Goal: Task Accomplishment & Management: Complete application form

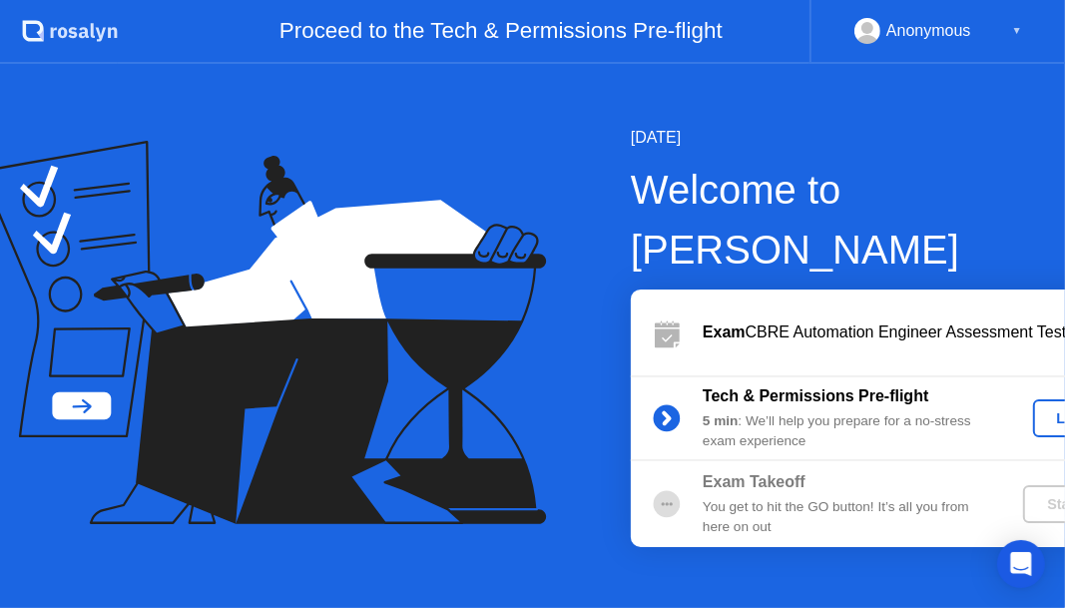
click at [1041, 410] on div "Let's Go" at bounding box center [1085, 418] width 89 height 16
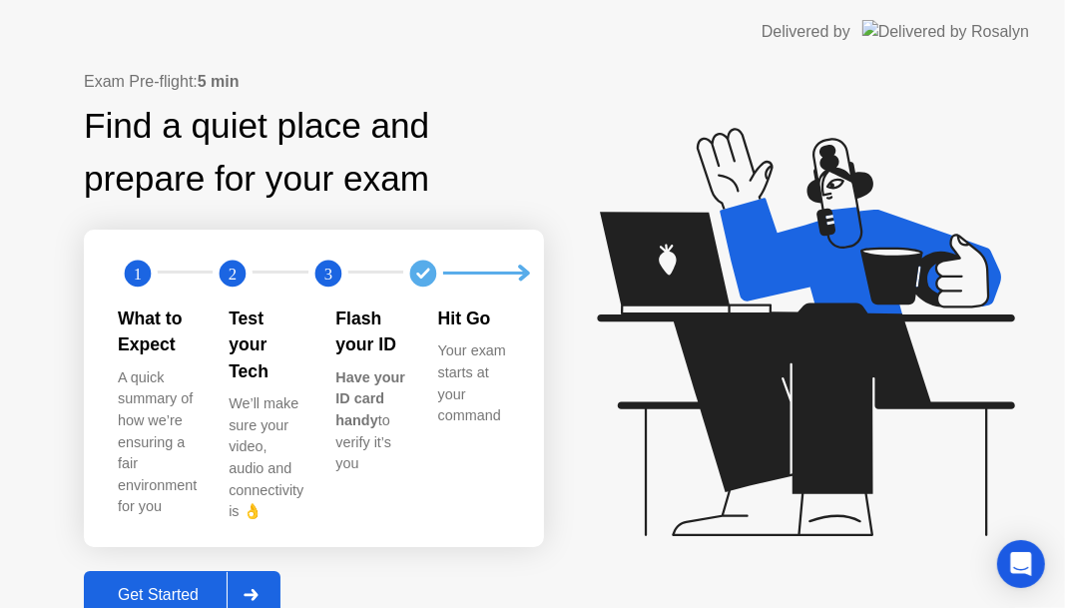
click at [200, 586] on div "Get Started" at bounding box center [158, 595] width 137 height 18
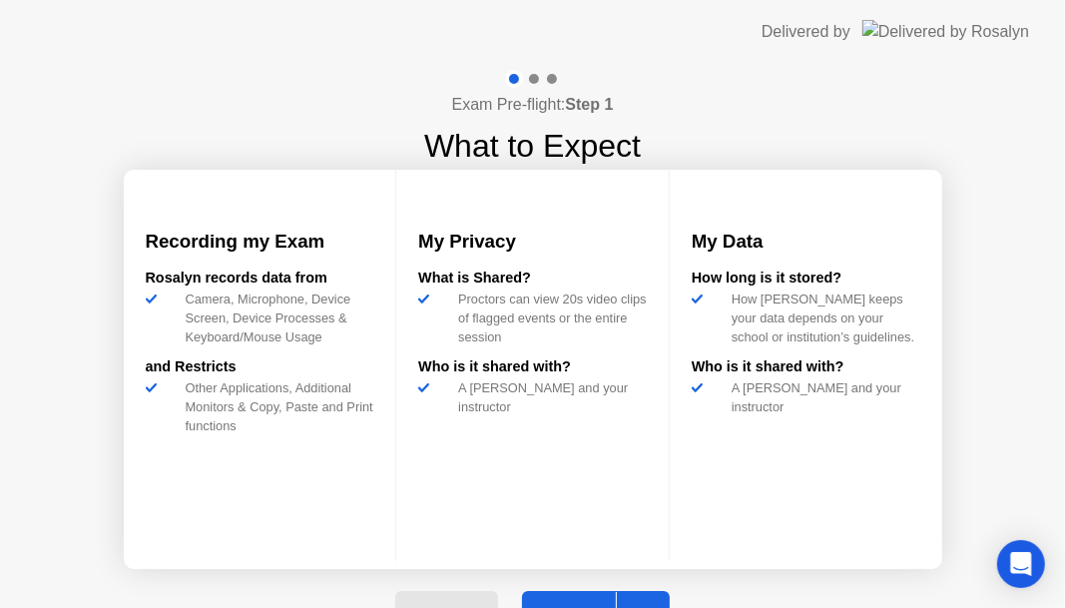
click at [586, 599] on button "Next" at bounding box center [596, 615] width 149 height 48
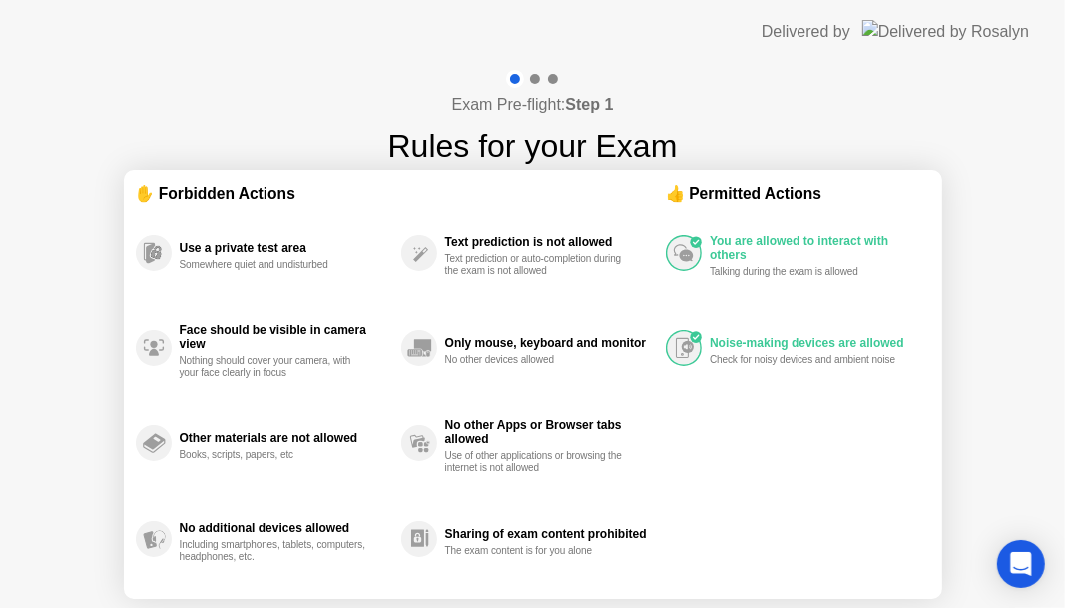
click at [615, 532] on div "Sharing of exam content prohibited" at bounding box center [550, 534] width 211 height 14
click at [613, 533] on div "Sharing of exam content prohibited" at bounding box center [550, 534] width 211 height 14
drag, startPoint x: 677, startPoint y: 604, endPoint x: 674, endPoint y: 588, distance: 16.2
drag, startPoint x: 952, startPoint y: 305, endPoint x: 942, endPoint y: 298, distance: 12.2
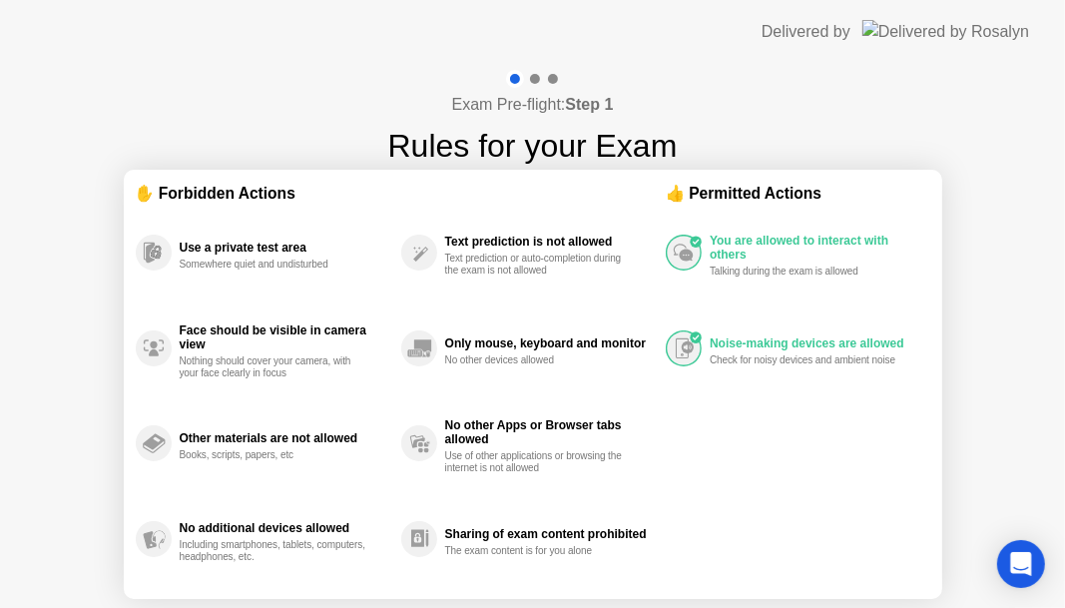
drag, startPoint x: 753, startPoint y: 312, endPoint x: 744, endPoint y: 323, distance: 14.2
drag, startPoint x: 744, startPoint y: 323, endPoint x: 720, endPoint y: 319, distance: 24.3
drag, startPoint x: 720, startPoint y: 319, endPoint x: 708, endPoint y: 333, distance: 18.4
drag, startPoint x: 785, startPoint y: 306, endPoint x: 796, endPoint y: 295, distance: 15.5
drag, startPoint x: 812, startPoint y: 294, endPoint x: 786, endPoint y: 289, distance: 26.4
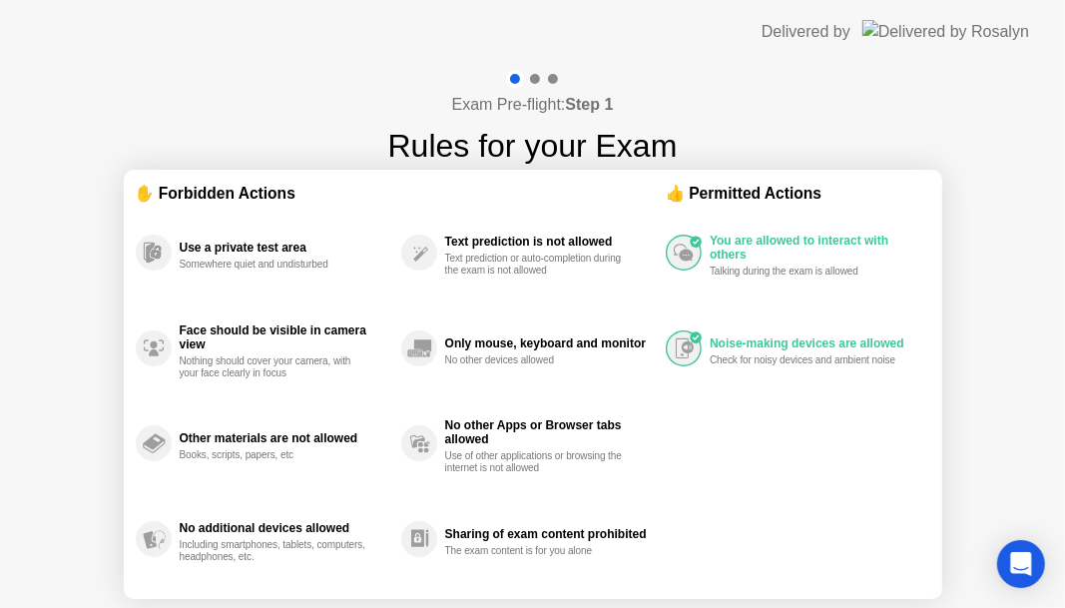
drag, startPoint x: 791, startPoint y: 288, endPoint x: 784, endPoint y: 298, distance: 12.2
drag, startPoint x: 795, startPoint y: 297, endPoint x: 785, endPoint y: 310, distance: 16.4
drag, startPoint x: 783, startPoint y: 306, endPoint x: 779, endPoint y: 325, distance: 19.4
click at [823, 522] on div "You are allowed to interact with others Talking during the exam is allowed Nois…" at bounding box center [798, 396] width 264 height 382
click at [933, 89] on div "Exam Pre-flight: Step 1 Rules for your Exam ✋ Forbidden Actions Use a private t…" at bounding box center [532, 380] width 1065 height 633
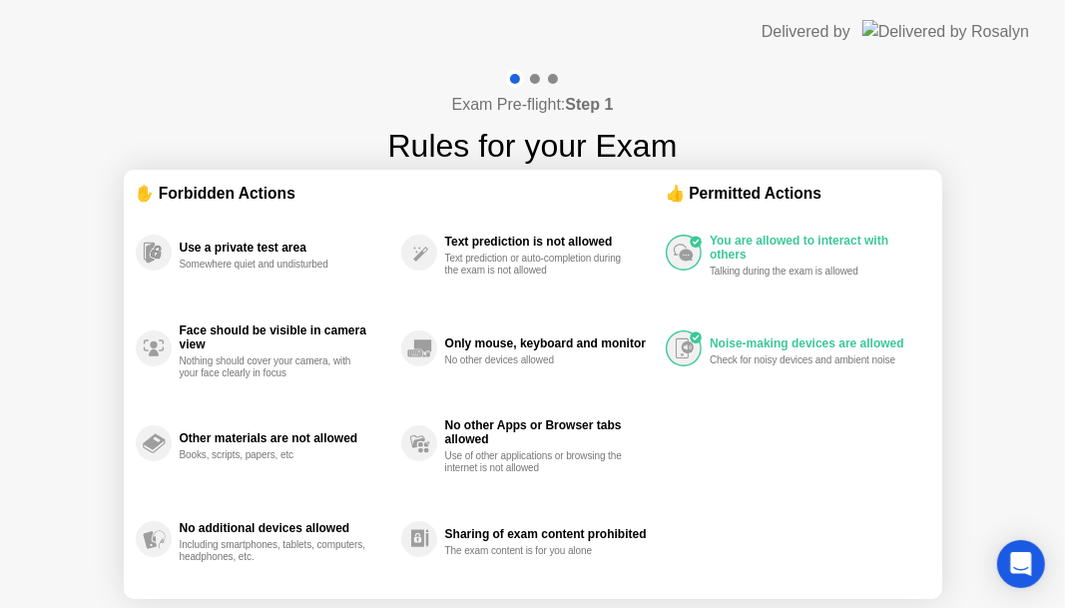
click at [932, 89] on div "Exam Pre-flight: Step 1 Rules for your Exam ✋ Forbidden Actions Use a private t…" at bounding box center [532, 380] width 1065 height 633
click at [1013, 162] on div "Exam Pre-flight: Step 1 Rules for your Exam ✋ Forbidden Actions Use a private t…" at bounding box center [532, 380] width 1065 height 633
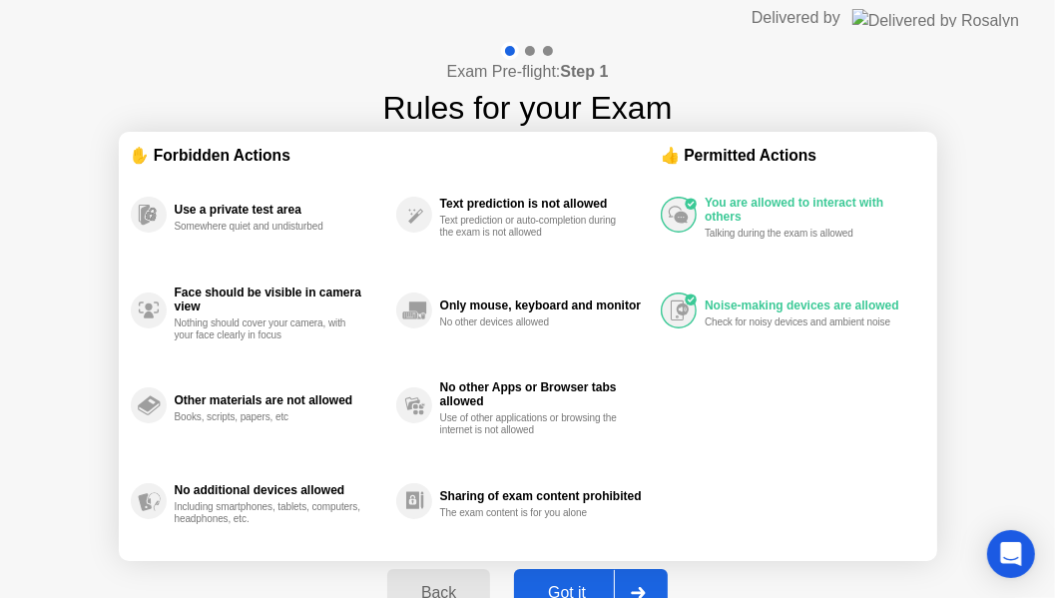
click at [562, 584] on div "Got it" at bounding box center [567, 593] width 94 height 18
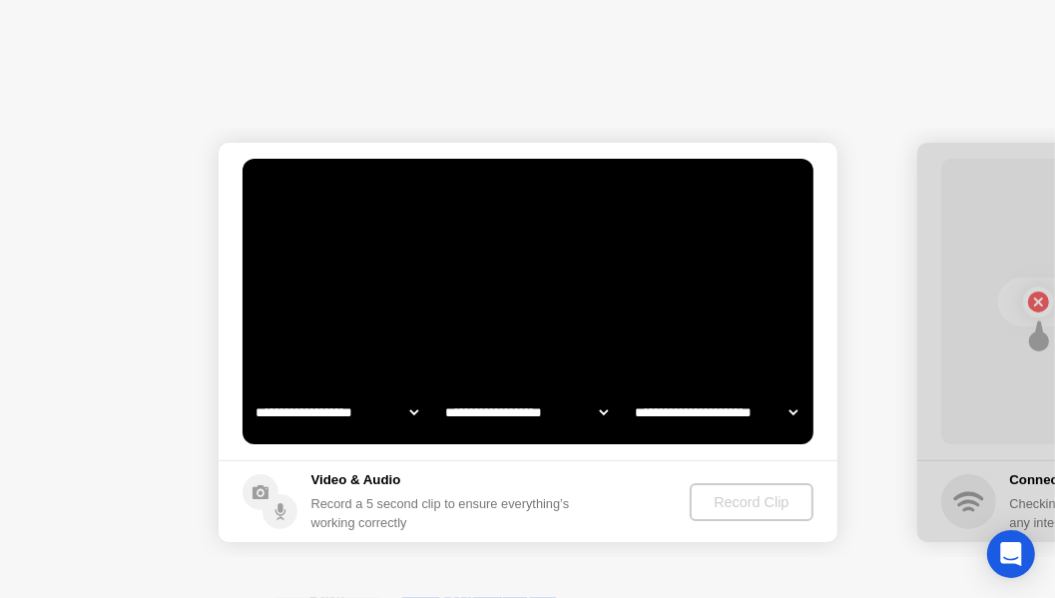
select select "**********"
select select "*******"
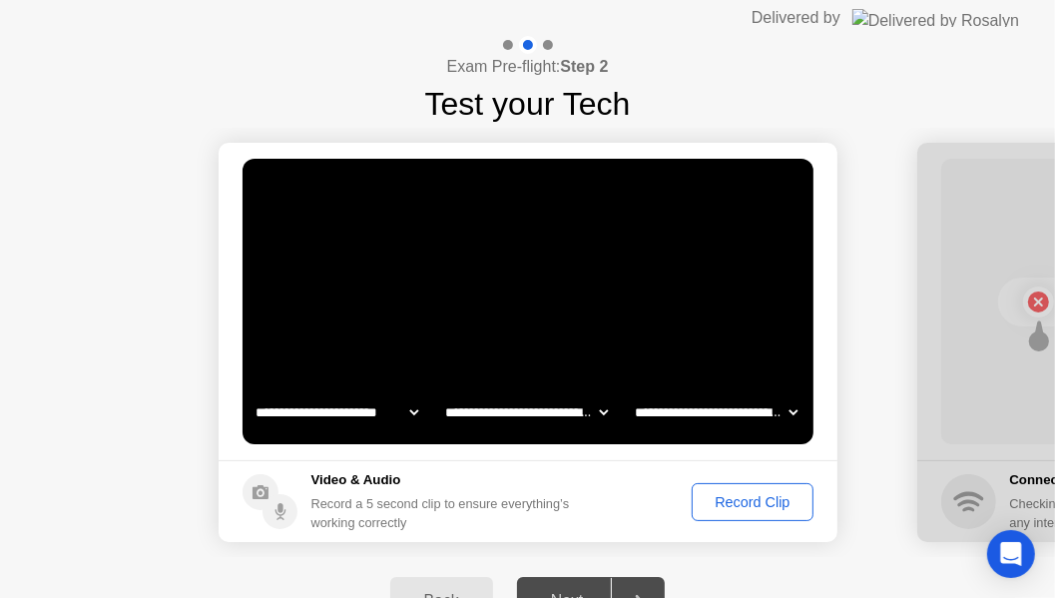
click at [725, 500] on div "Record Clip" at bounding box center [752, 502] width 107 height 16
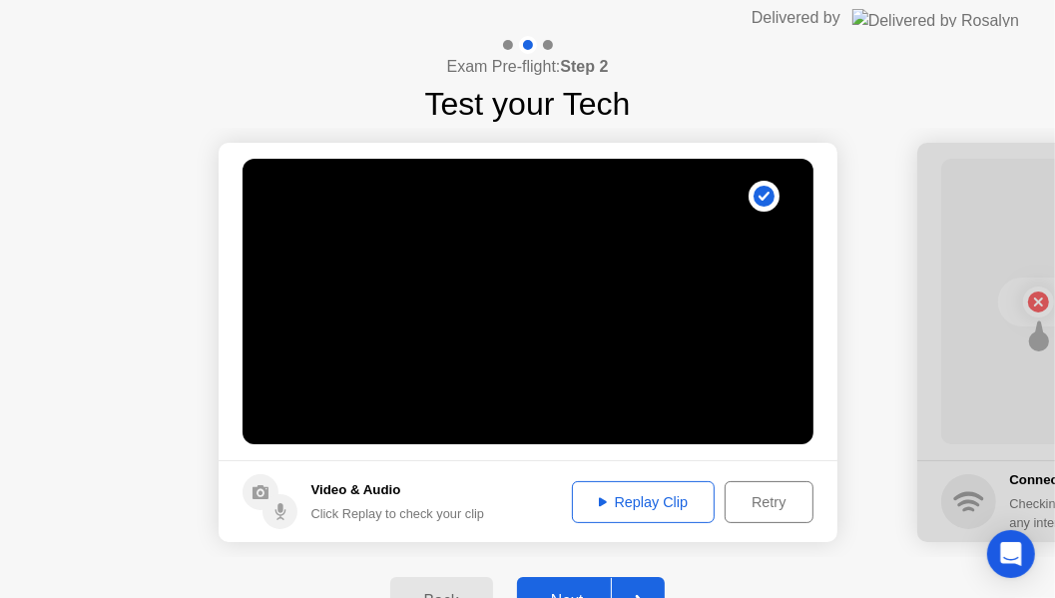
click at [547, 592] on div "Next" at bounding box center [567, 601] width 89 height 18
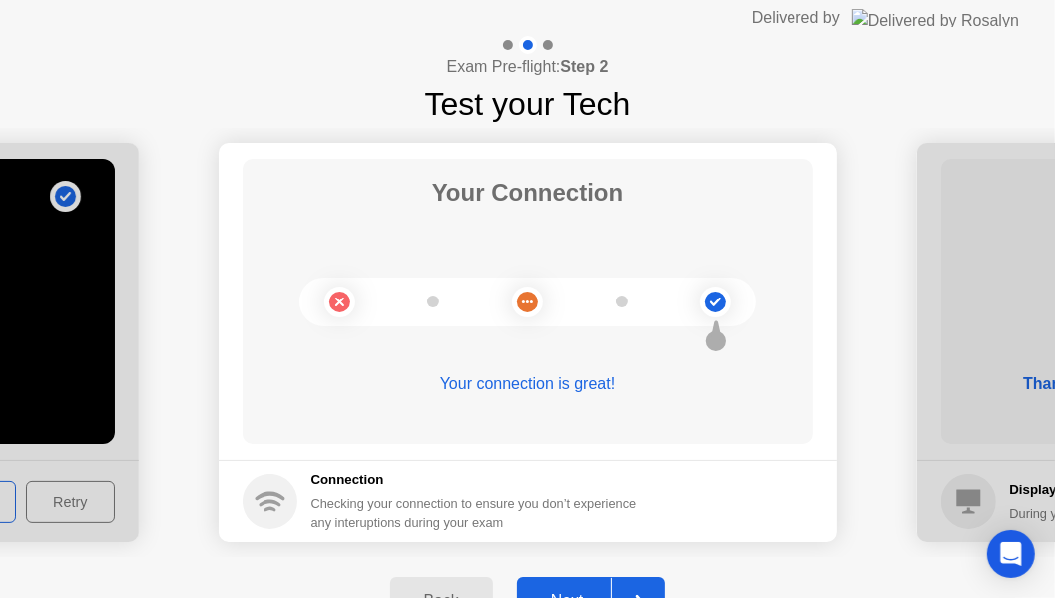
click at [575, 582] on button "Next" at bounding box center [591, 601] width 149 height 48
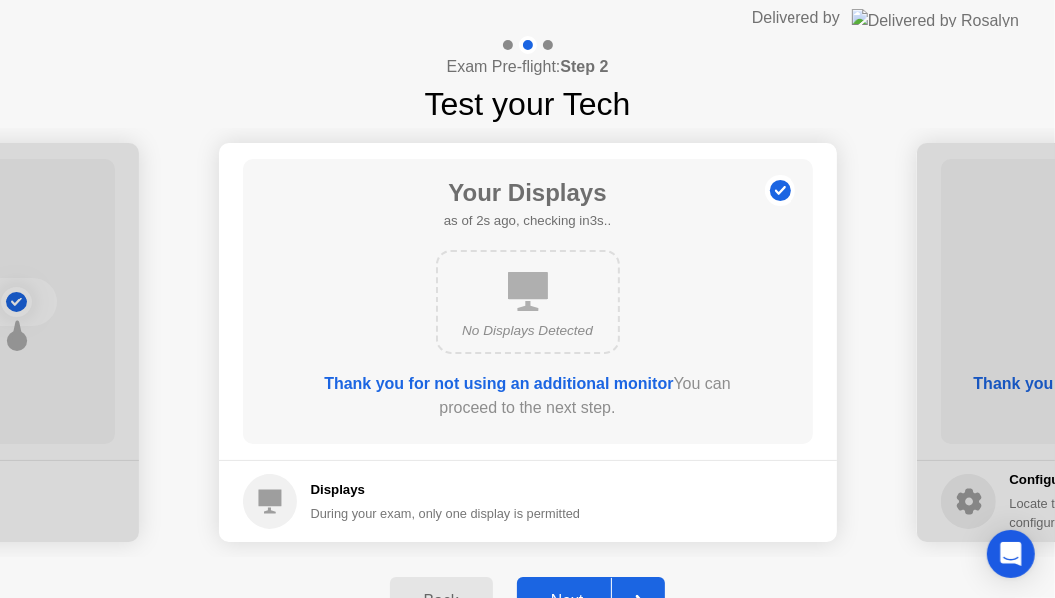
click at [575, 582] on button "Next" at bounding box center [591, 601] width 149 height 48
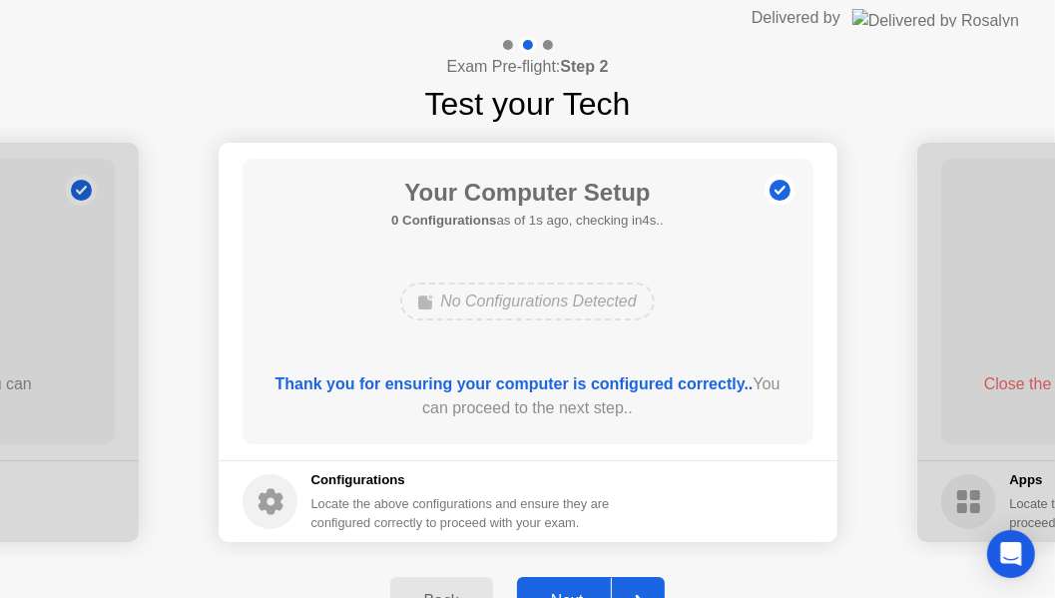
click at [575, 582] on button "Next" at bounding box center [591, 601] width 149 height 48
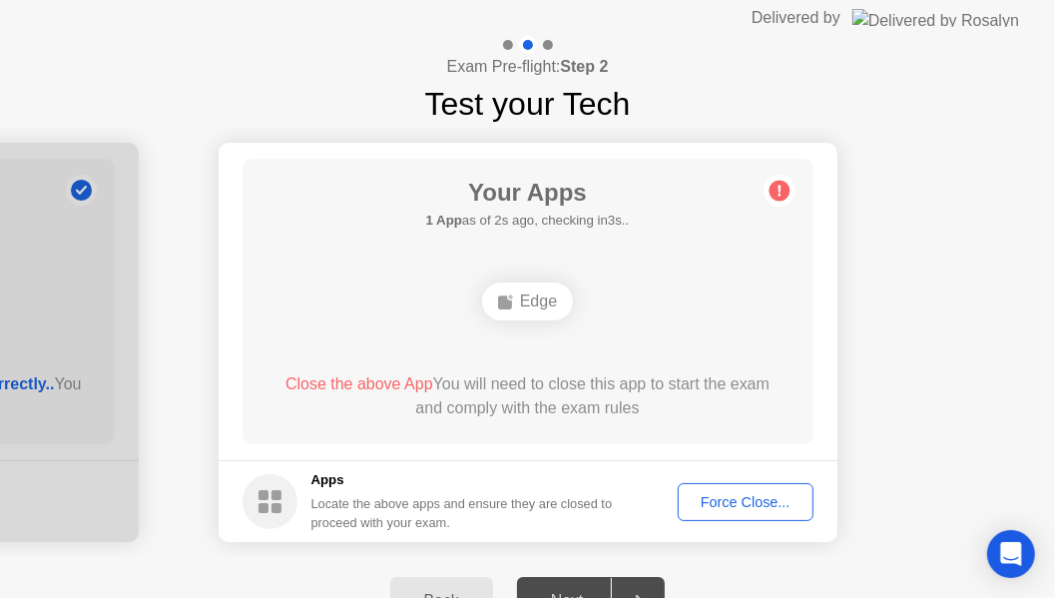
click at [710, 510] on div "Force Close..." at bounding box center [746, 502] width 122 height 16
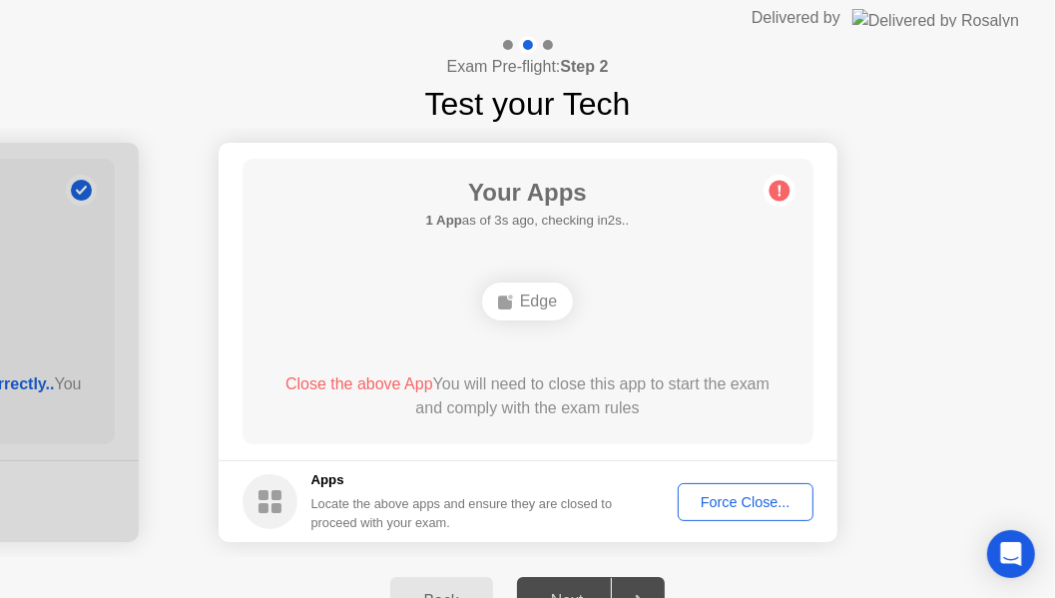
click at [645, 589] on div at bounding box center [635, 601] width 48 height 46
drag, startPoint x: 370, startPoint y: 545, endPoint x: 335, endPoint y: 559, distance: 37.6
click at [720, 348] on div "Your Apps Searching for disallowed apps... Edge Close the above App You will ne…" at bounding box center [528, 301] width 571 height 285
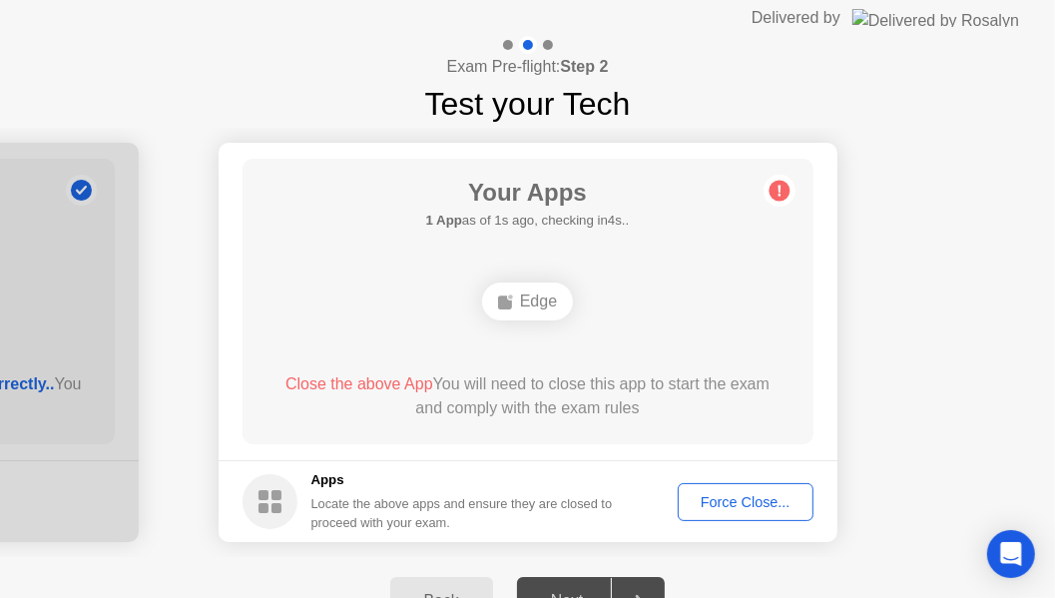
click at [692, 497] on div "Force Close..." at bounding box center [746, 502] width 122 height 16
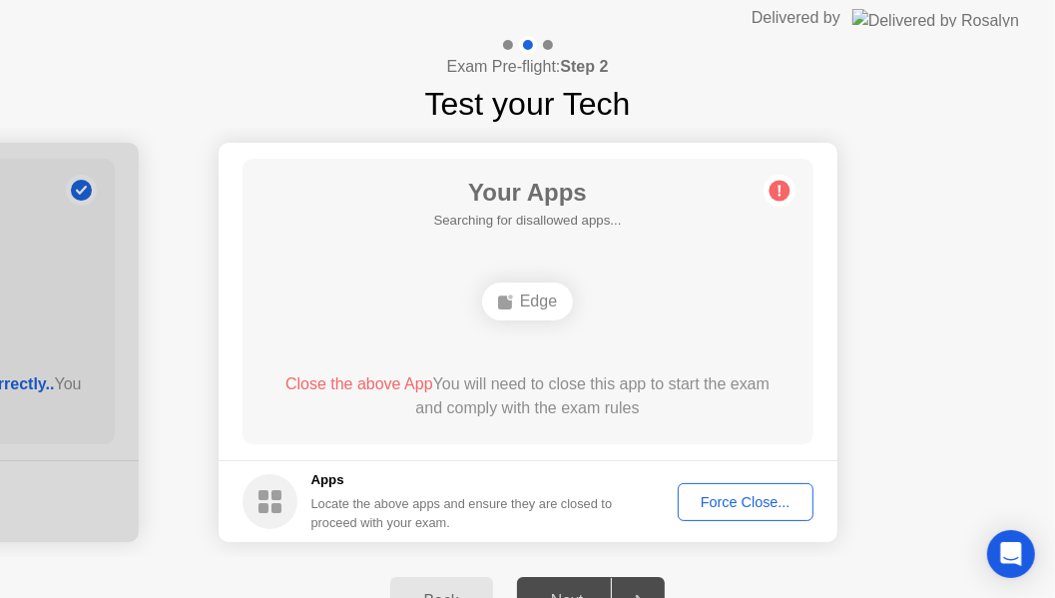
click at [777, 523] on footer "Apps Locate the above apps and ensure they are closed to proceed with your exam…" at bounding box center [528, 501] width 619 height 82
click at [773, 509] on div "Force Close..." at bounding box center [746, 502] width 122 height 16
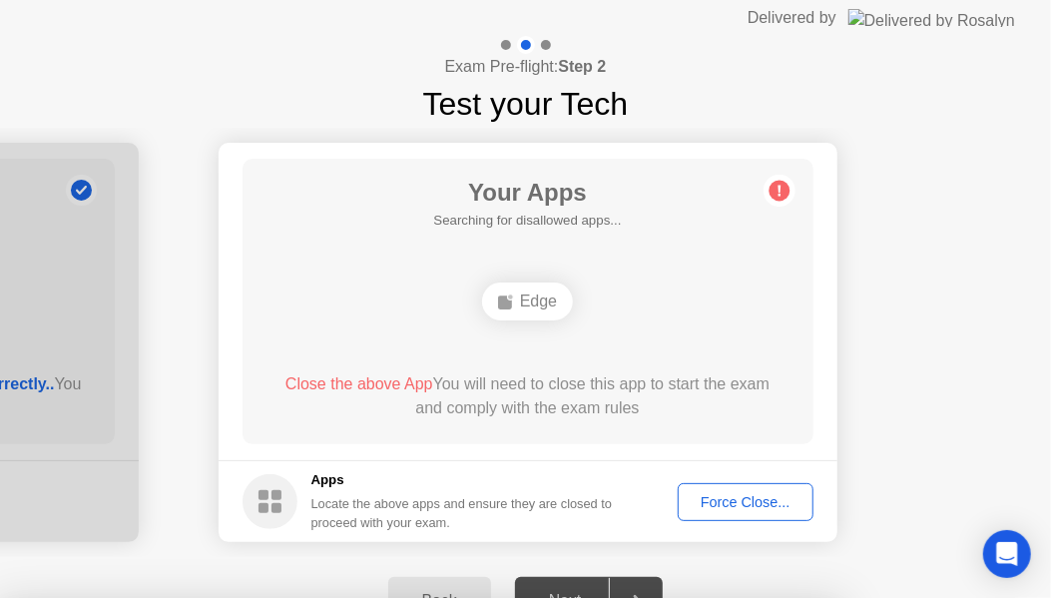
click at [772, 598] on div at bounding box center [525, 598] width 1051 height 0
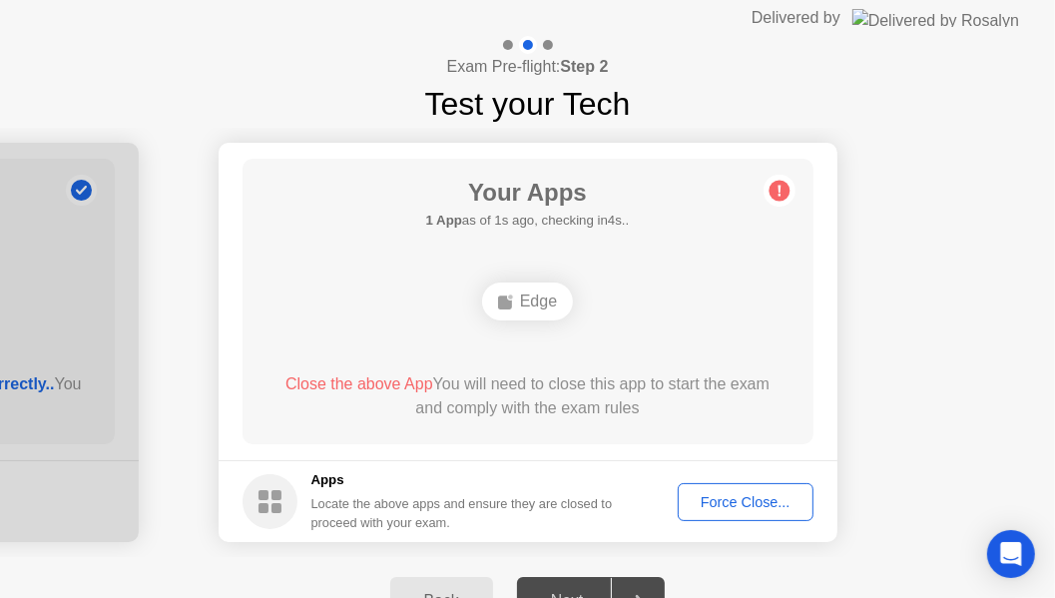
click at [778, 188] on icon at bounding box center [780, 191] width 32 height 32
click at [778, 189] on icon at bounding box center [779, 191] width 3 height 11
click at [754, 494] on div "Force Close..." at bounding box center [746, 502] width 122 height 16
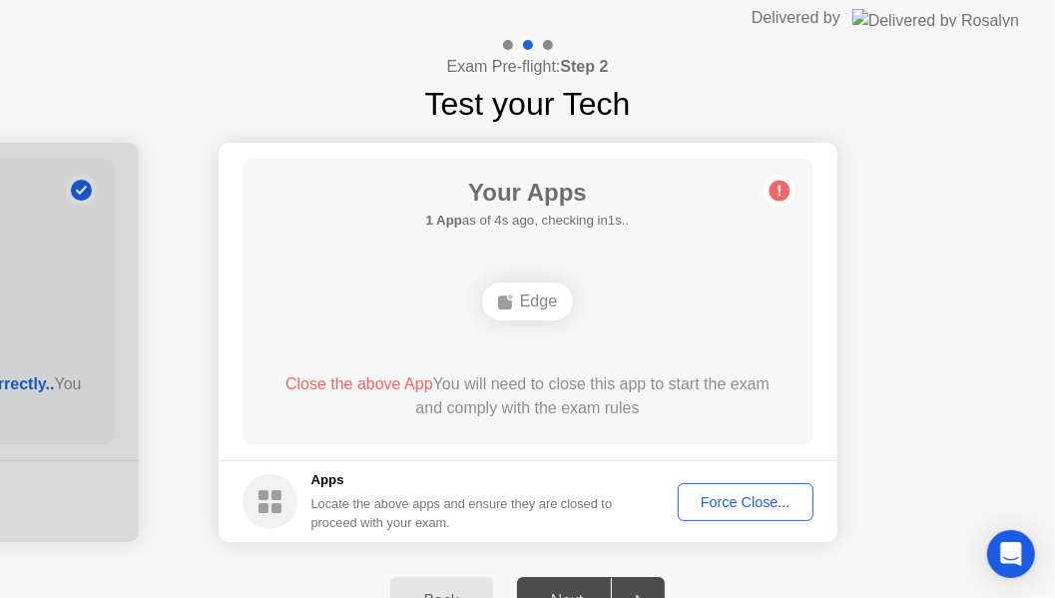
click at [779, 517] on button "Force Close..." at bounding box center [746, 502] width 136 height 38
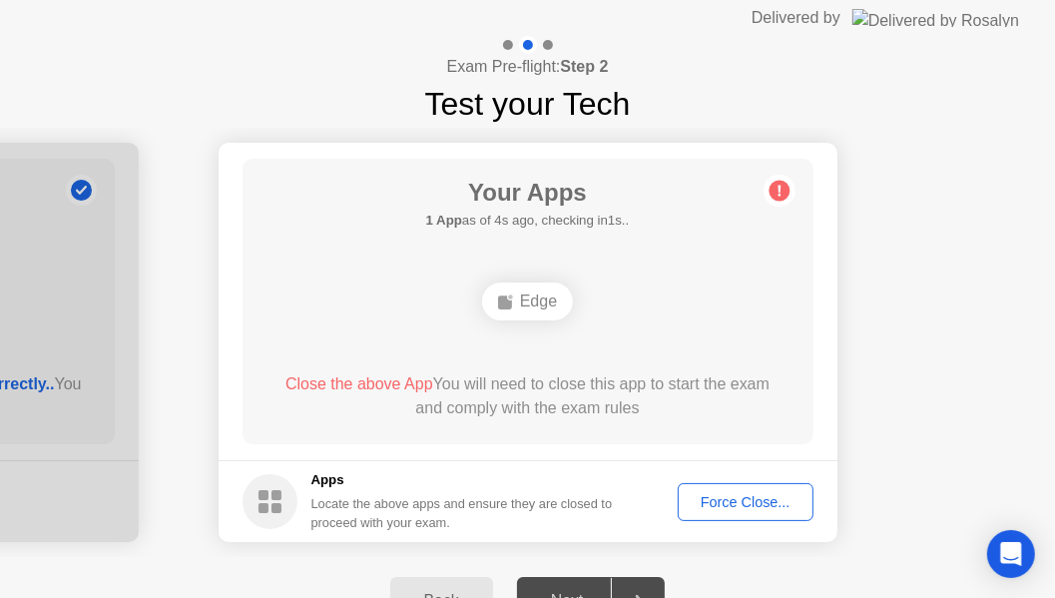
click at [650, 584] on div at bounding box center [635, 601] width 48 height 46
drag, startPoint x: 650, startPoint y: 584, endPoint x: 626, endPoint y: 574, distance: 26.0
click at [650, 584] on div at bounding box center [635, 601] width 48 height 46
click at [593, 563] on div "Back Next" at bounding box center [527, 601] width 1055 height 88
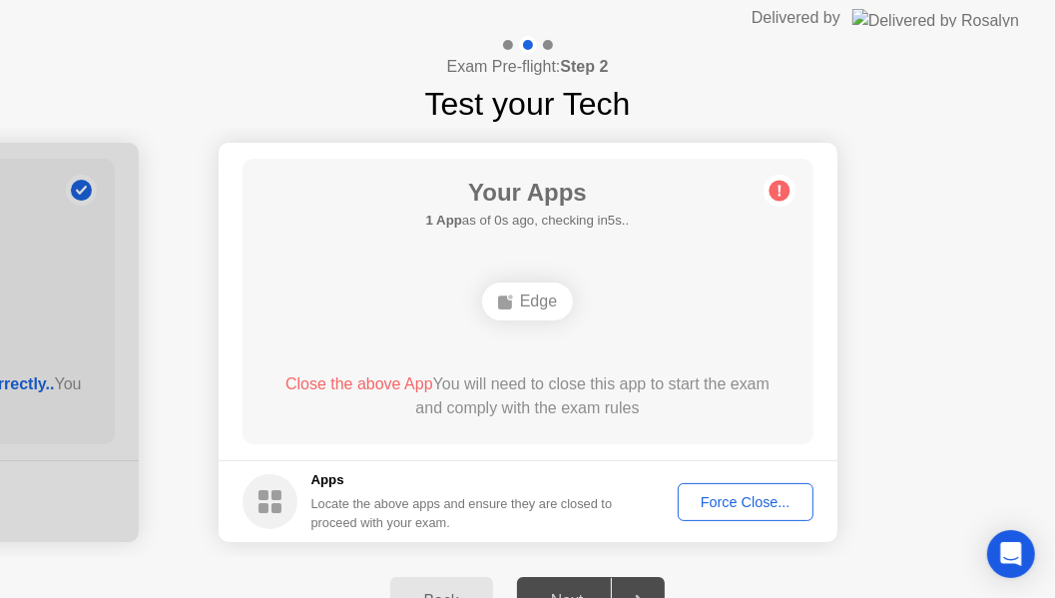
click at [447, 579] on button "Back" at bounding box center [441, 601] width 103 height 48
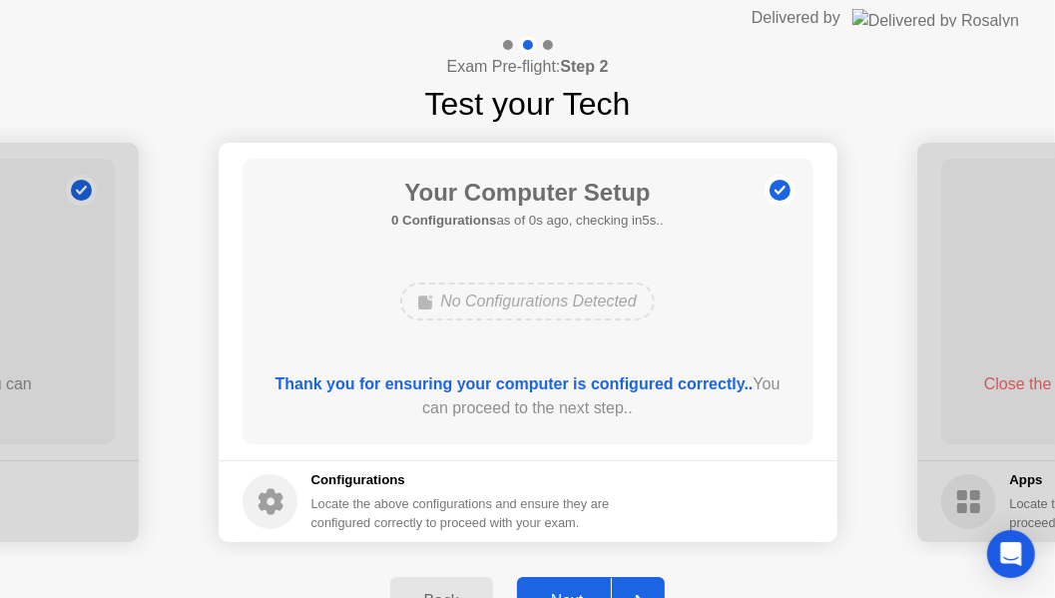
click at [575, 582] on button "Next" at bounding box center [591, 601] width 149 height 48
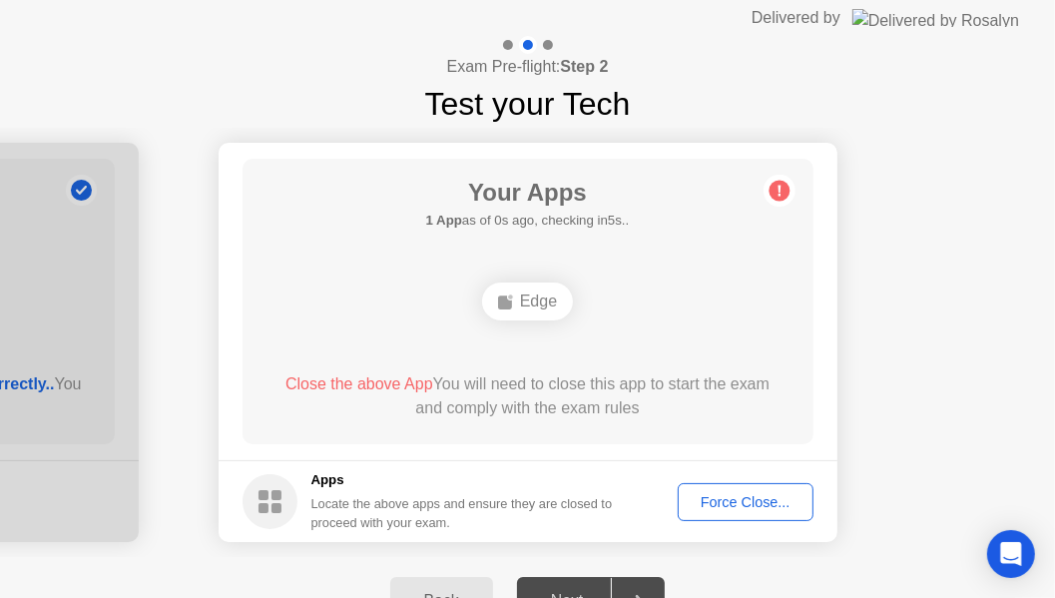
click at [743, 498] on div "Force Close..." at bounding box center [746, 502] width 122 height 16
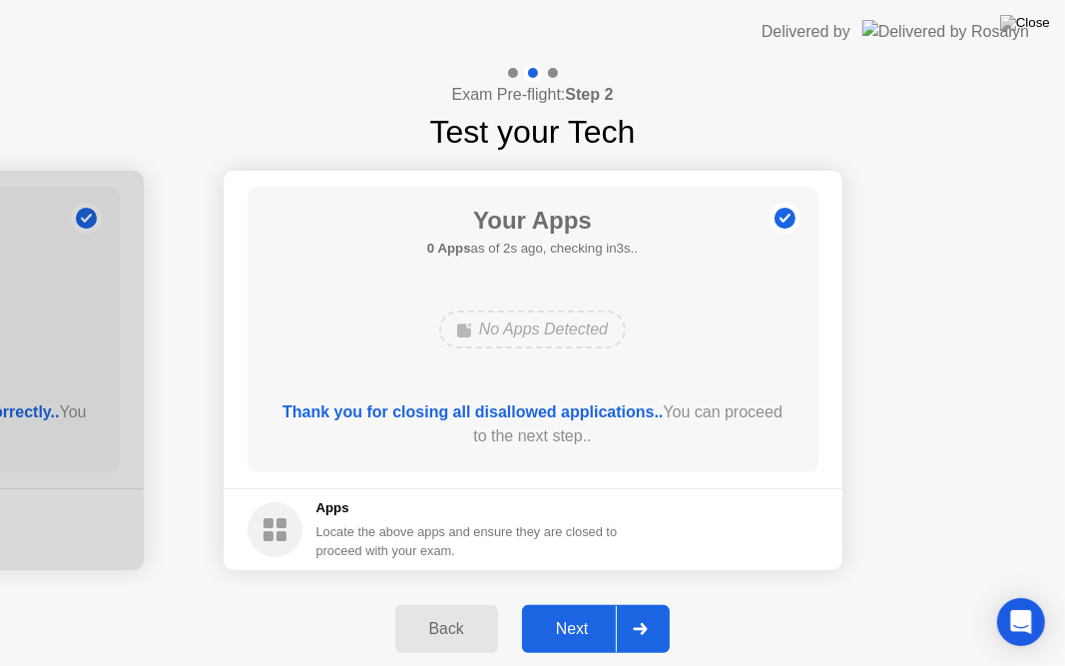
click at [589, 607] on div "Next" at bounding box center [572, 629] width 89 height 18
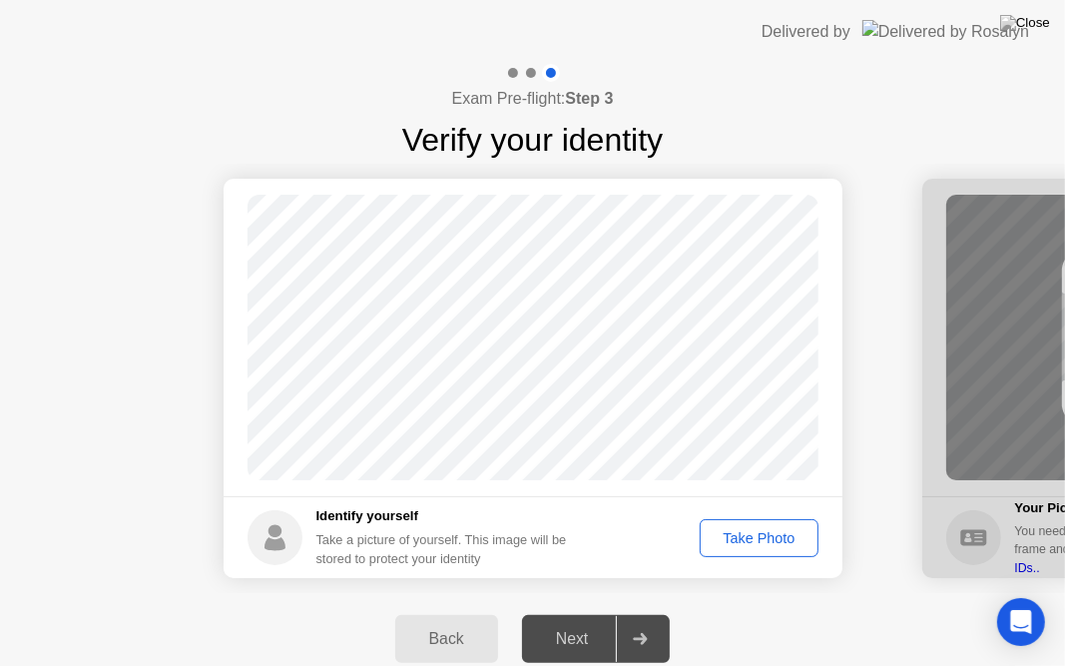
click at [752, 535] on div "Take Photo" at bounding box center [759, 538] width 104 height 16
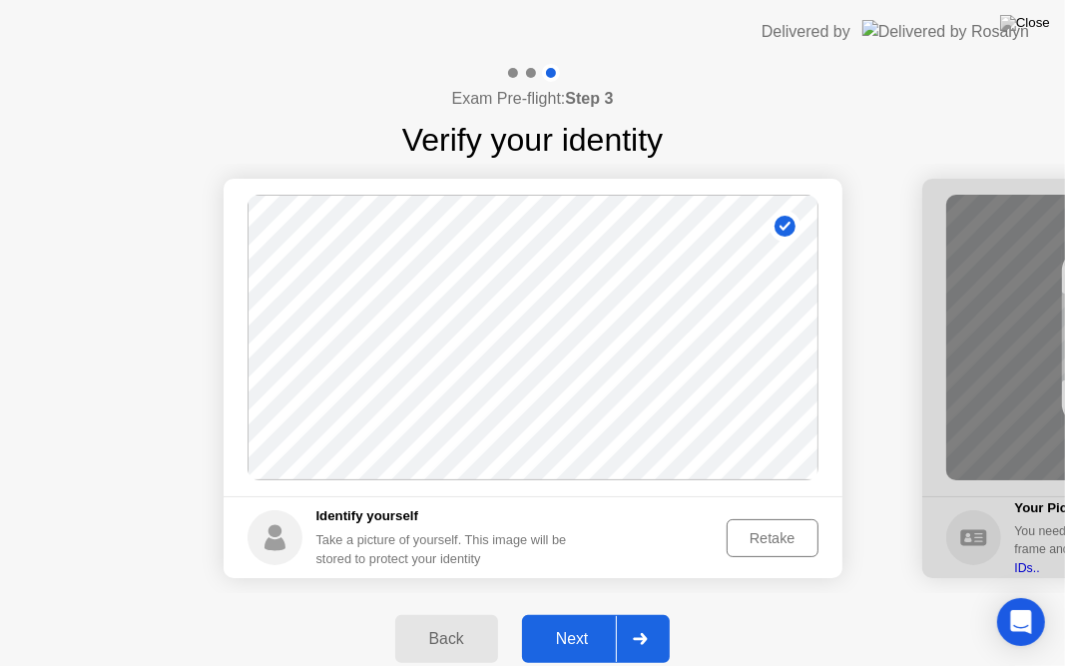
click at [755, 532] on div "Retake" at bounding box center [773, 538] width 78 height 16
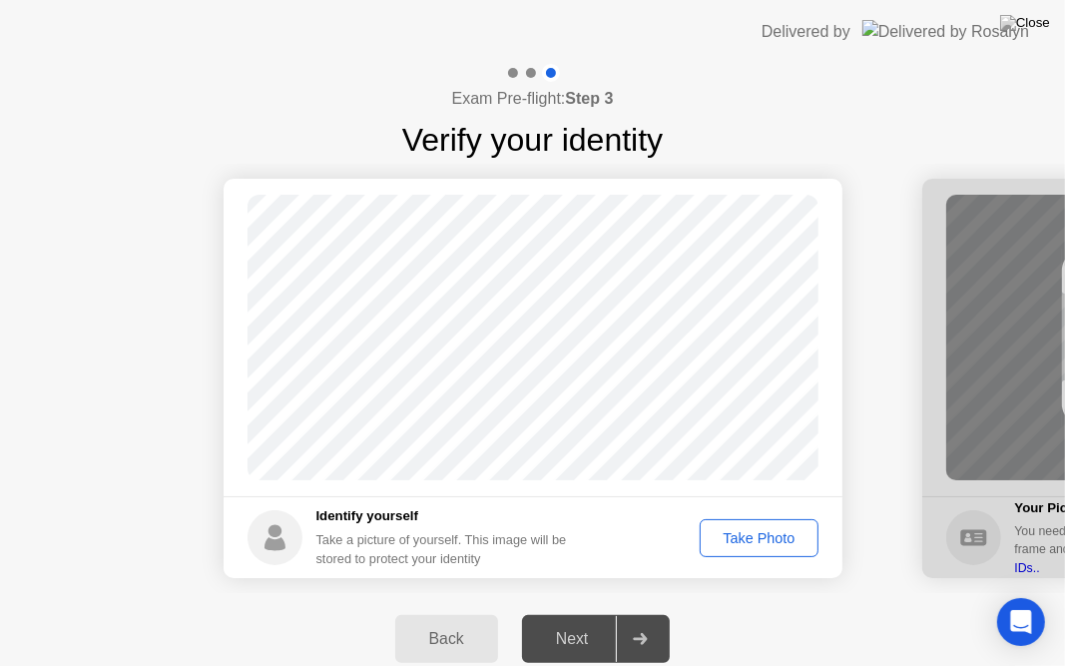
click at [589, 607] on div "Back Next" at bounding box center [532, 639] width 1065 height 92
click at [593, 607] on div "Next" at bounding box center [572, 639] width 89 height 18
click at [763, 552] on button "Take Photo" at bounding box center [759, 538] width 118 height 38
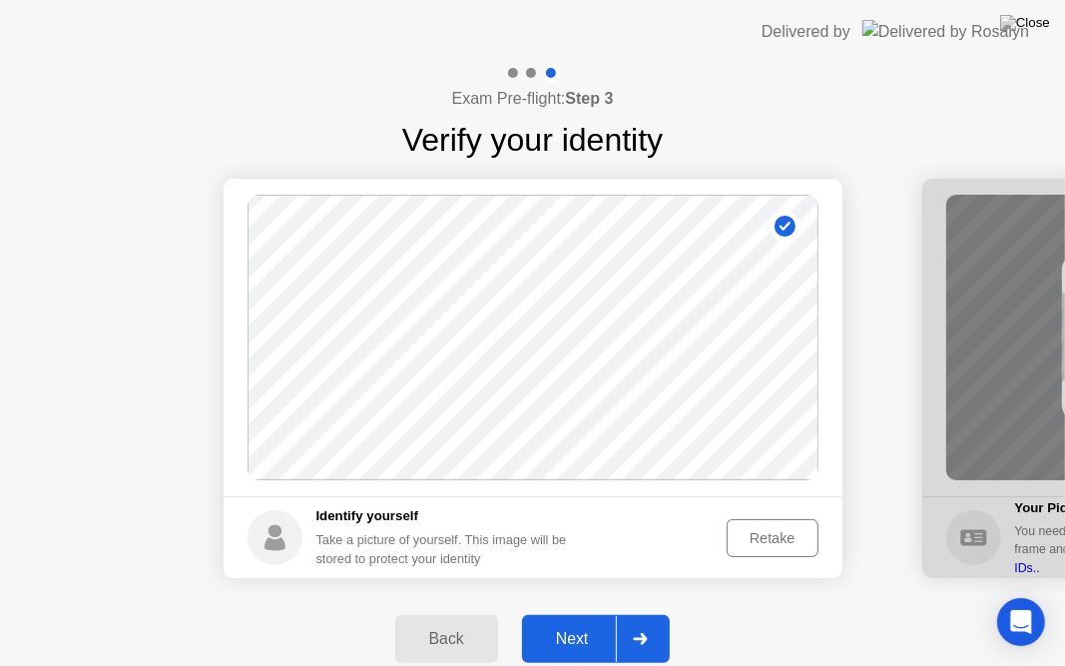
click at [759, 536] on div "Retake" at bounding box center [773, 538] width 78 height 16
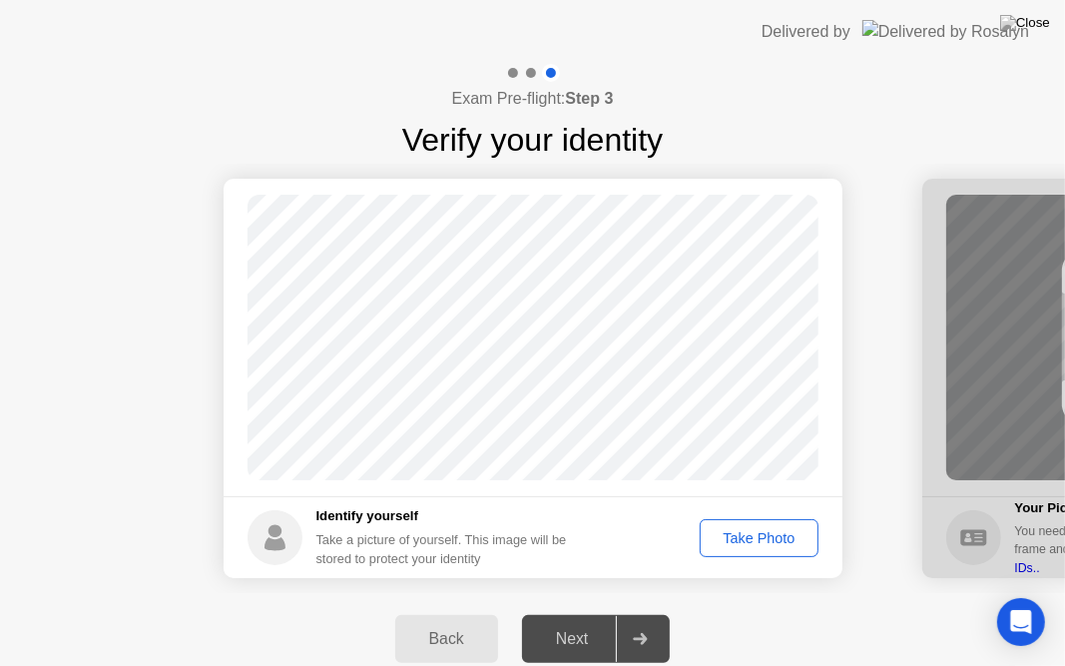
click at [603, 607] on div "Next" at bounding box center [572, 639] width 89 height 18
click at [773, 540] on div "Take Photo" at bounding box center [759, 538] width 104 height 16
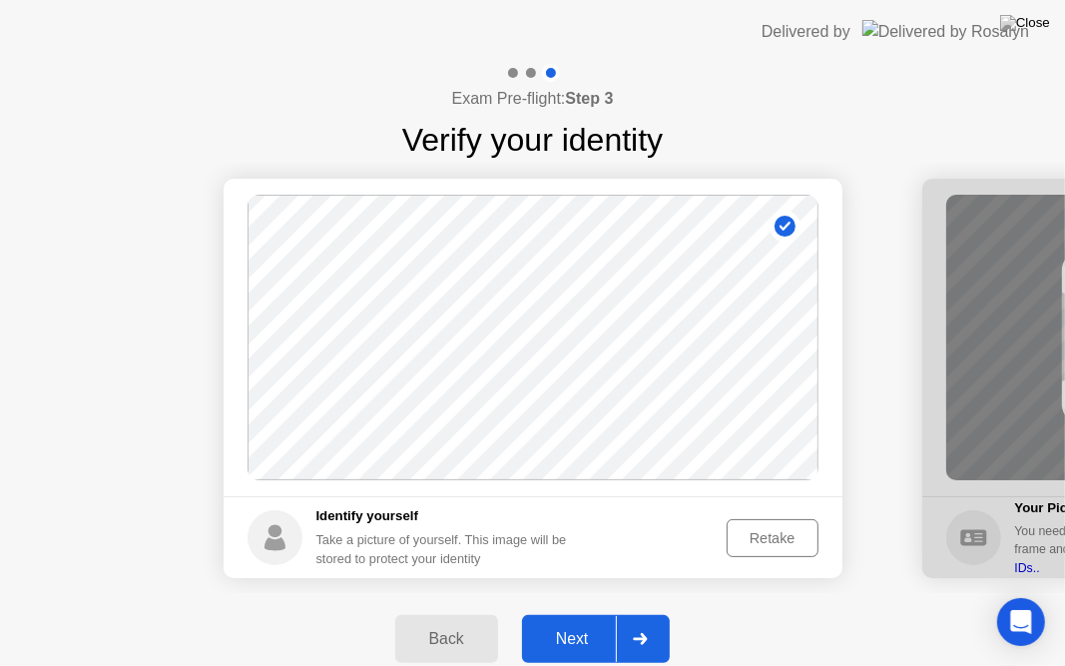
click at [594, 607] on div "Next" at bounding box center [572, 639] width 89 height 18
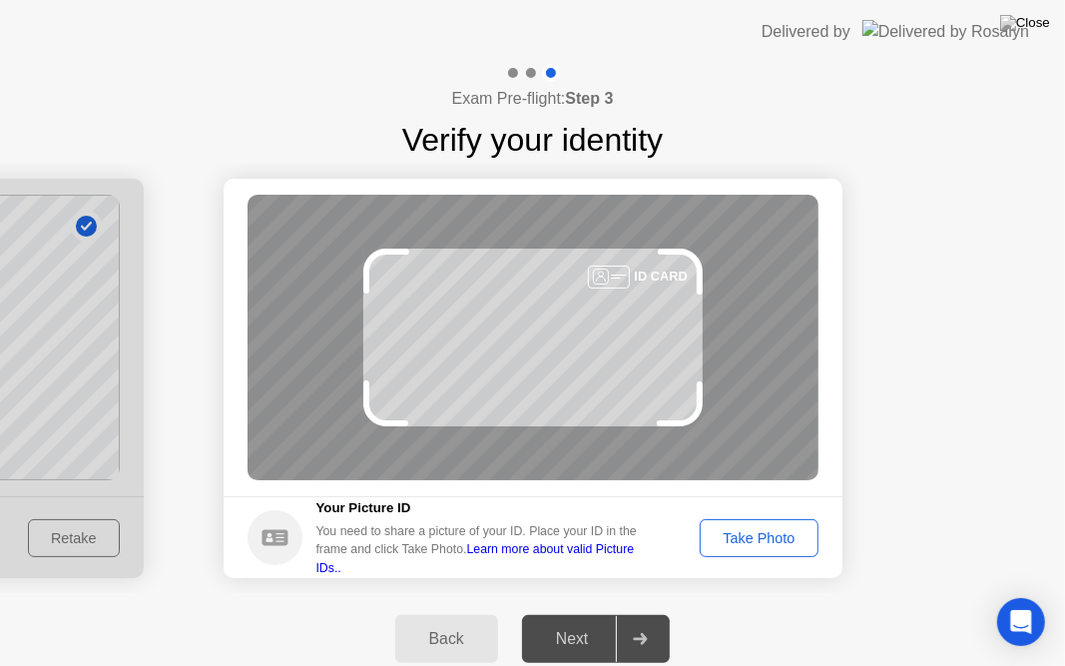
click at [635, 553] on link "Learn more about valid Picture IDs.." at bounding box center [475, 558] width 318 height 32
click at [786, 530] on div "Take Photo" at bounding box center [759, 538] width 104 height 16
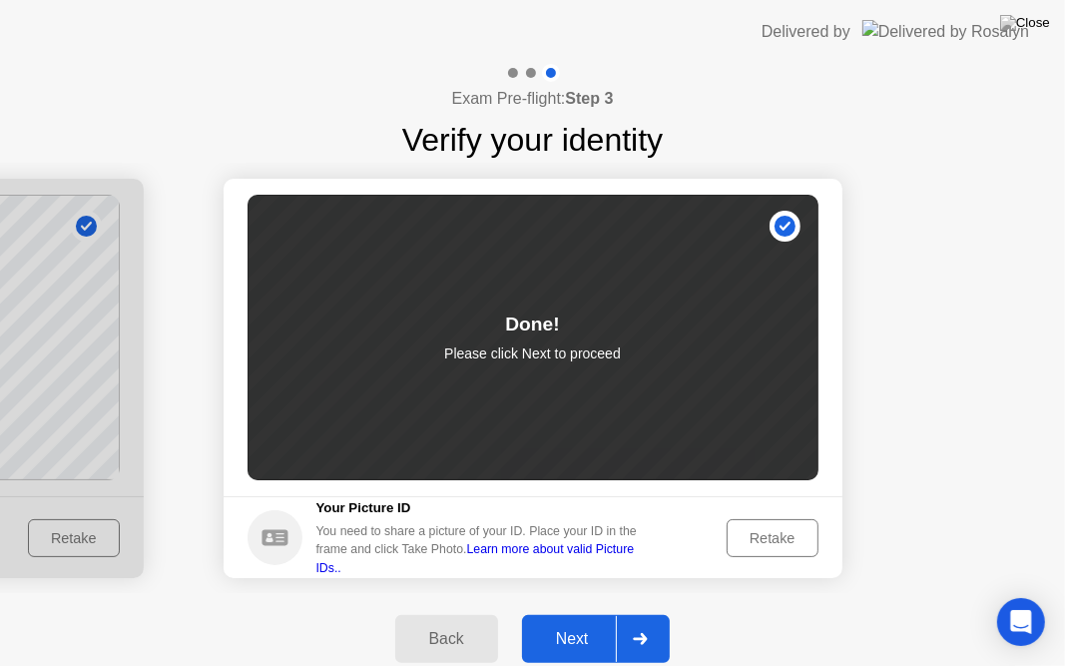
click at [585, 607] on div "Next" at bounding box center [572, 639] width 89 height 18
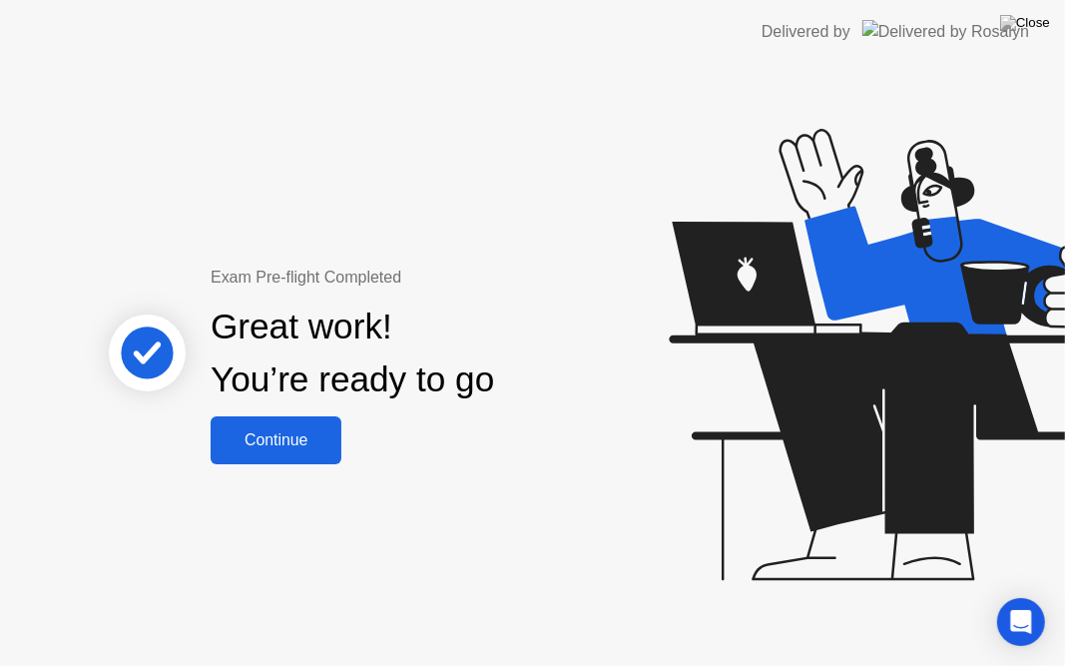
click at [256, 431] on div "Continue" at bounding box center [276, 440] width 119 height 18
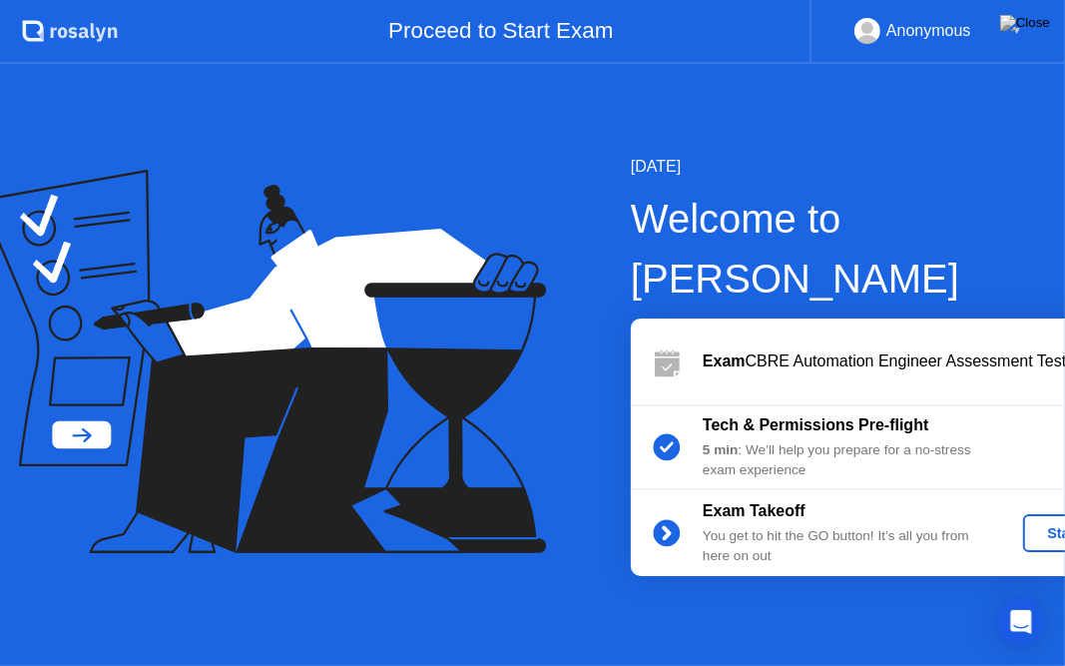
click at [1031, 525] on div "Start Exam" at bounding box center [1084, 533] width 107 height 16
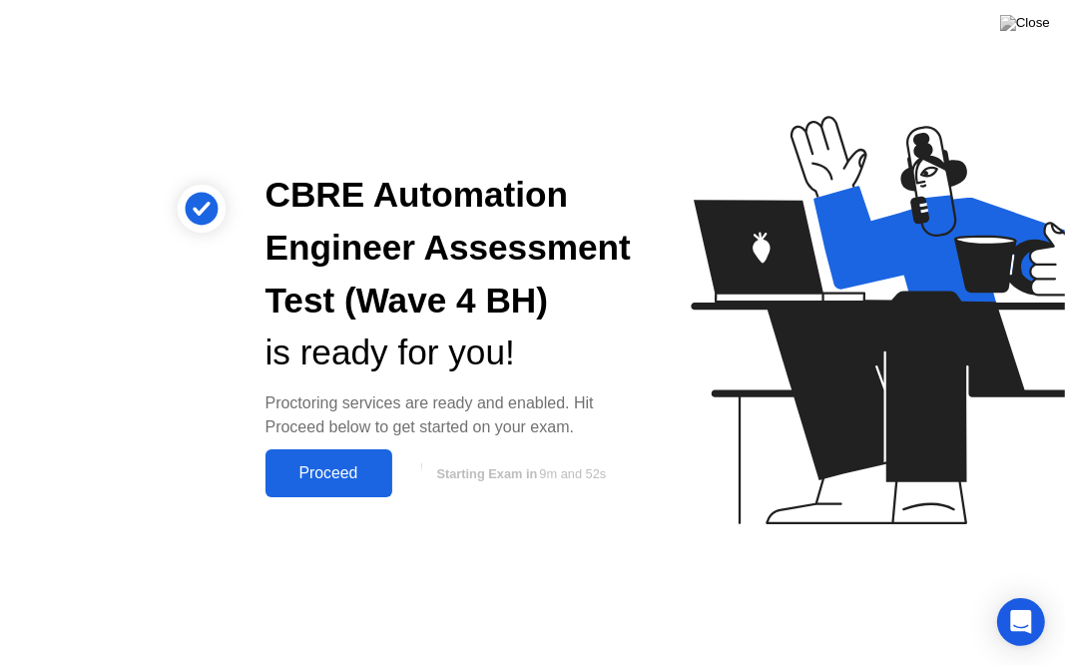
click at [328, 467] on div "Proceed" at bounding box center [329, 473] width 115 height 18
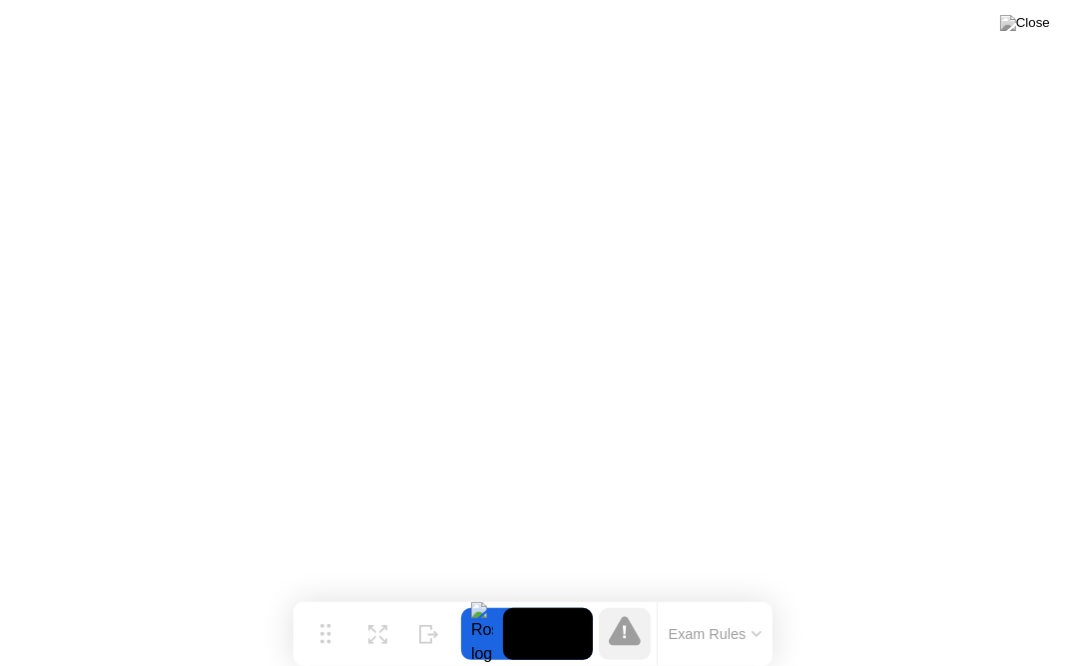
click at [752, 607] on icon at bounding box center [757, 634] width 10 height 6
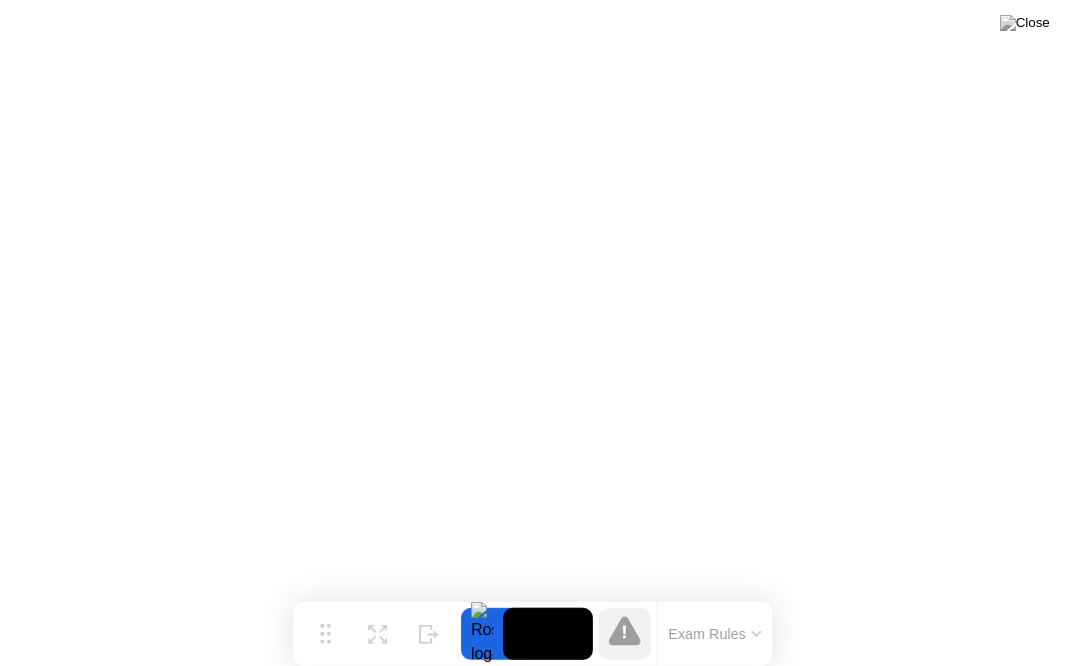
click at [756, 607] on button "Exam Rules" at bounding box center [716, 634] width 106 height 18
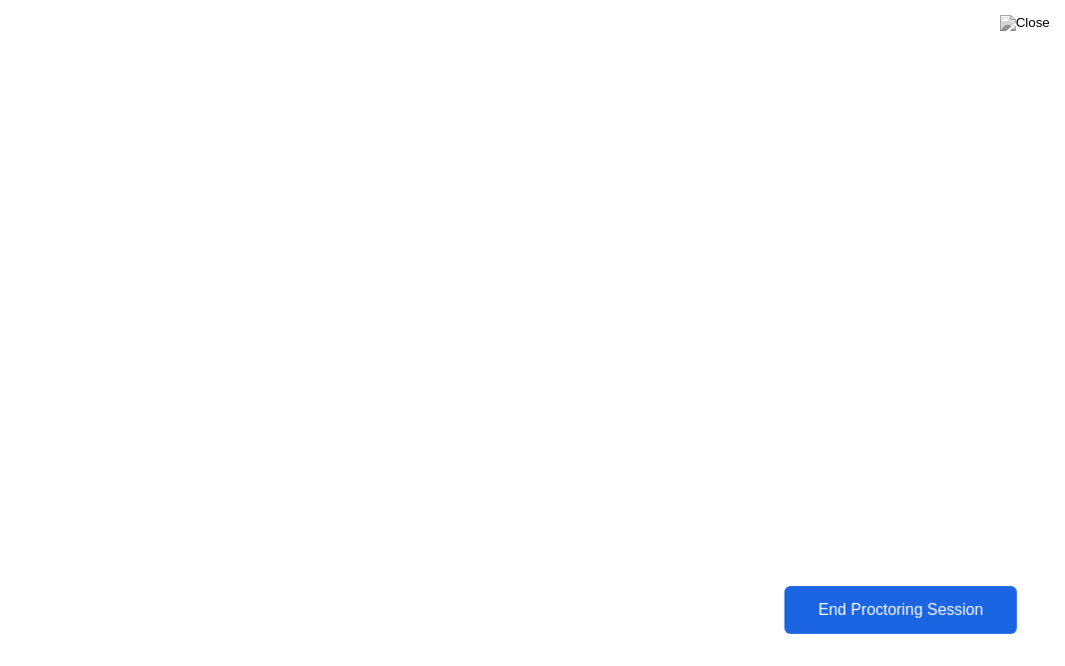
click at [926, 607] on div "End Proctoring Session" at bounding box center [901, 610] width 221 height 18
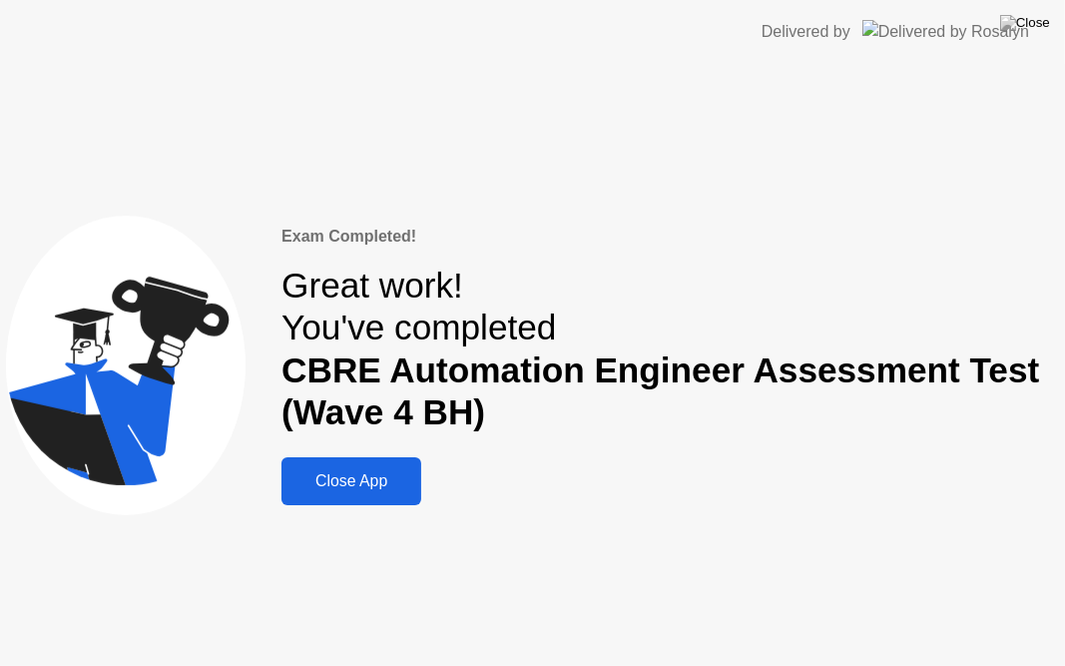
click at [401, 468] on button "Close App" at bounding box center [351, 481] width 140 height 48
